Goal: Task Accomplishment & Management: Manage account settings

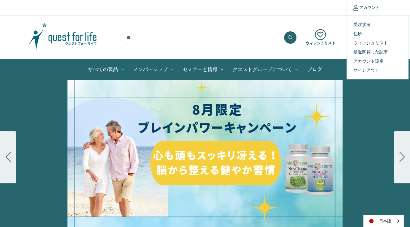
click at [365, 6] on link "アカウント" at bounding box center [366, 7] width 39 height 15
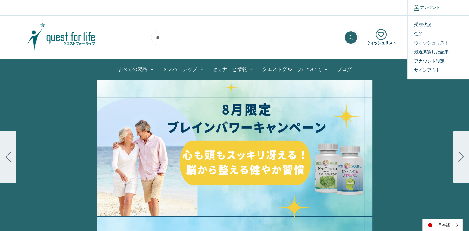
click at [410, 3] on link "アカウント" at bounding box center [426, 7] width 39 height 15
click at [410, 37] on link "住所" at bounding box center [437, 33] width 61 height 9
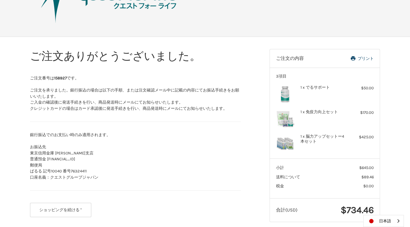
scroll to position [56, 0]
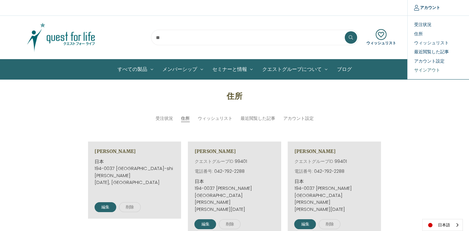
click at [426, 70] on link "サインアウト" at bounding box center [437, 70] width 61 height 9
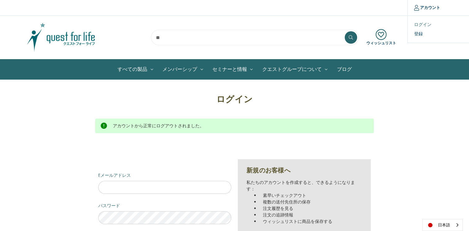
click at [418, 28] on link "ログイン" at bounding box center [437, 24] width 61 height 9
